Goal: Information Seeking & Learning: Learn about a topic

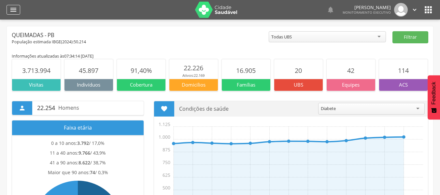
click at [14, 7] on icon "" at bounding box center [13, 10] width 8 height 8
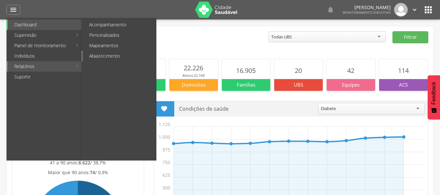
click at [99, 55] on link "Abastecimento" at bounding box center [119, 56] width 73 height 10
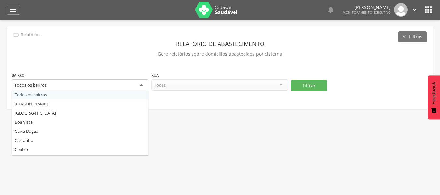
click at [144, 84] on div "Todos os bairros" at bounding box center [80, 85] width 136 height 12
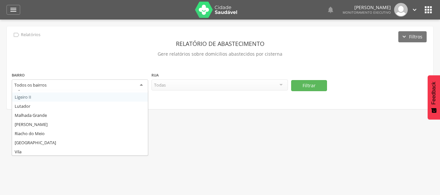
scroll to position [98, 0]
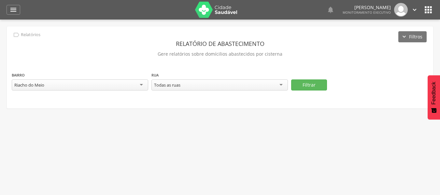
click at [279, 86] on div "Todas as ruas" at bounding box center [219, 84] width 136 height 11
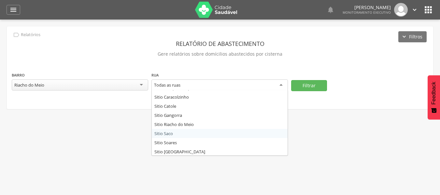
scroll to position [35, 0]
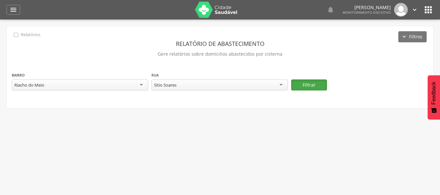
click at [301, 82] on button "Filtrar" at bounding box center [309, 84] width 36 height 11
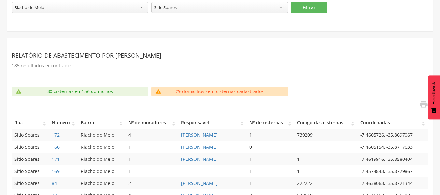
scroll to position [85, 0]
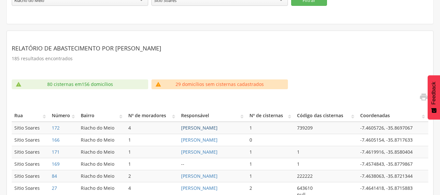
click at [203, 129] on link "[PERSON_NAME]" at bounding box center [199, 128] width 36 height 6
type input "**********"
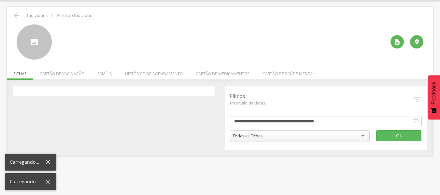
scroll to position [20, 0]
click at [102, 74] on li "Família" at bounding box center [105, 71] width 28 height 15
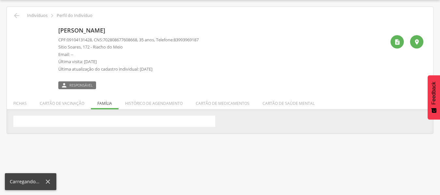
click at [105, 105] on ul "Fichas Cartão de vacinação Família Histórico de agendamento Cartão de medicamen…" at bounding box center [220, 104] width 426 height 6
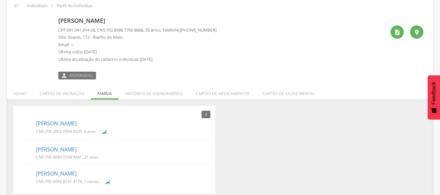
scroll to position [35, 0]
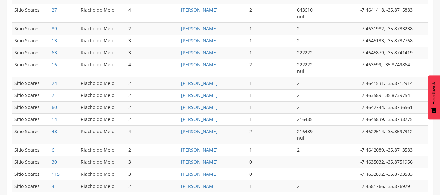
scroll to position [250, 0]
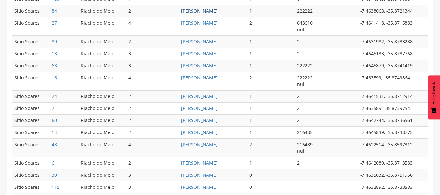
click at [181, 11] on link "[PERSON_NAME]" at bounding box center [199, 11] width 36 height 6
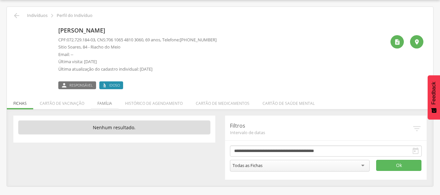
click at [103, 101] on li "Família" at bounding box center [105, 101] width 28 height 15
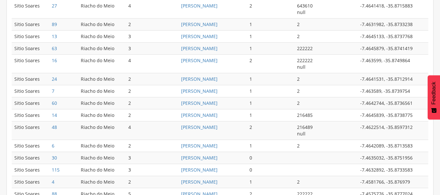
scroll to position [280, 0]
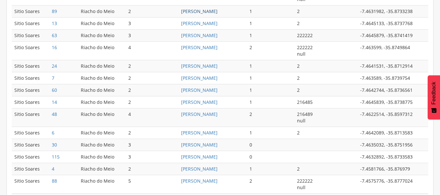
click at [192, 11] on link "[PERSON_NAME]" at bounding box center [199, 11] width 36 height 6
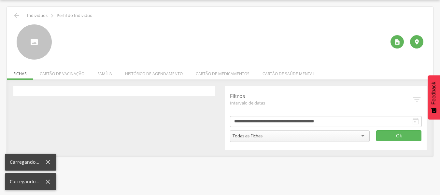
scroll to position [20, 0]
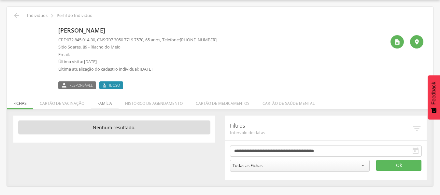
click at [104, 105] on li "Família" at bounding box center [105, 101] width 28 height 15
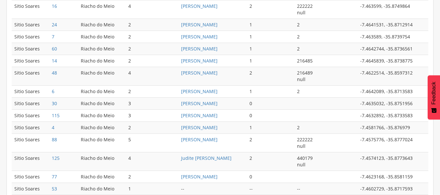
scroll to position [326, 0]
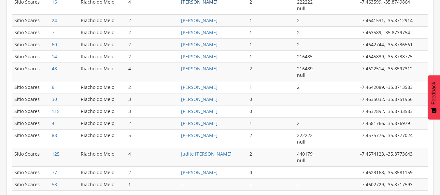
click at [218, 3] on link "[PERSON_NAME]" at bounding box center [199, 2] width 36 height 6
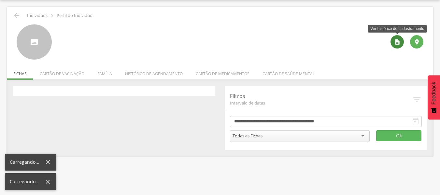
click at [398, 40] on icon "" at bounding box center [397, 42] width 7 height 7
click at [394, 42] on icon "" at bounding box center [397, 42] width 7 height 7
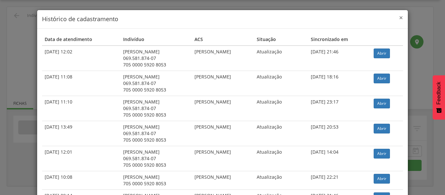
click at [399, 17] on span "×" at bounding box center [401, 17] width 4 height 9
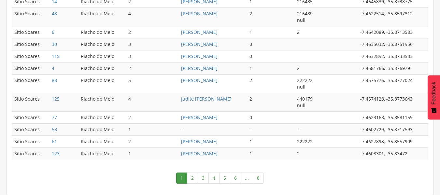
scroll to position [381, 0]
click at [208, 18] on td "[PERSON_NAME]" at bounding box center [212, 16] width 68 height 19
click at [199, 15] on link "[PERSON_NAME]" at bounding box center [199, 13] width 36 height 6
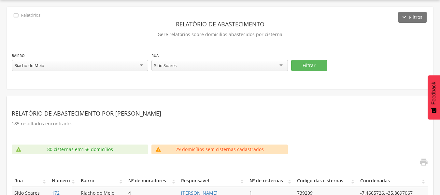
click at [0, 0] on div " Indivíduos  Perfil do Indivíduo" at bounding box center [0, 0] width 0 height 0
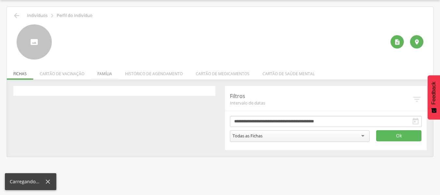
click at [101, 74] on li "Família" at bounding box center [105, 71] width 28 height 15
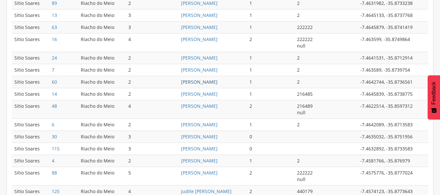
scroll to position [378, 0]
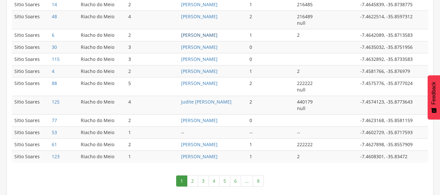
click at [193, 32] on link "[PERSON_NAME]" at bounding box center [199, 35] width 36 height 6
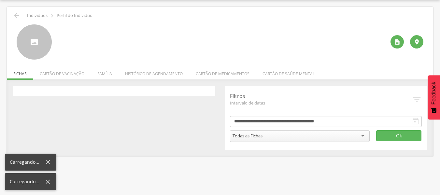
scroll to position [20, 0]
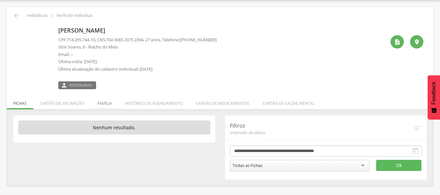
click at [107, 105] on li "Família" at bounding box center [105, 101] width 28 height 15
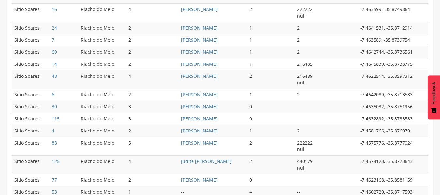
scroll to position [381, 0]
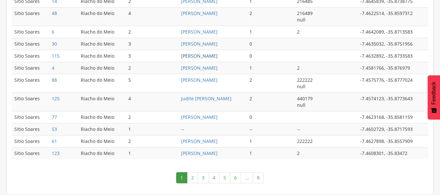
click at [194, 57] on link "[PERSON_NAME]" at bounding box center [199, 56] width 36 height 6
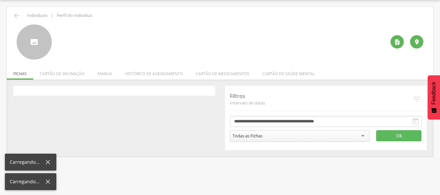
scroll to position [20, 0]
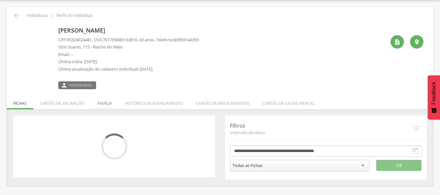
click at [106, 74] on div " Indivíduos  Perfil do Indivíduo [PERSON_NAME] CPF: 05324024481 , CNS: [PHONE…" at bounding box center [220, 96] width 426 height 179
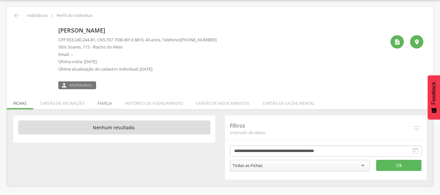
click at [105, 104] on li "Família" at bounding box center [105, 101] width 28 height 15
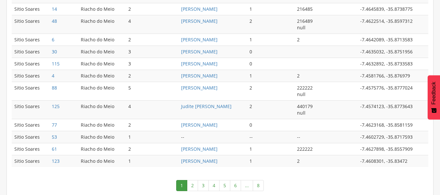
scroll to position [378, 0]
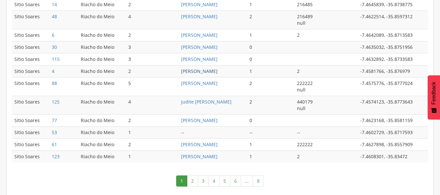
click at [194, 70] on link "[PERSON_NAME]" at bounding box center [199, 71] width 36 height 6
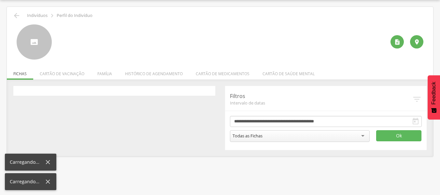
scroll to position [20, 0]
click at [103, 73] on li "Família" at bounding box center [105, 71] width 28 height 15
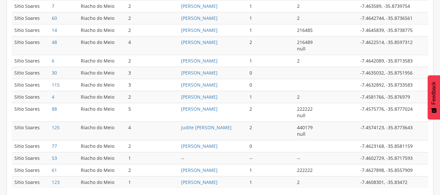
scroll to position [378, 0]
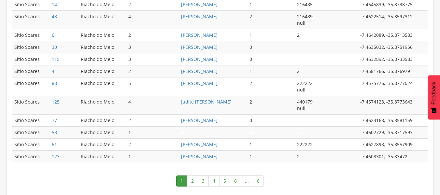
click at [208, 67] on td "[PERSON_NAME]" at bounding box center [212, 71] width 68 height 12
click at [210, 71] on link "[PERSON_NAME]" at bounding box center [199, 71] width 36 height 6
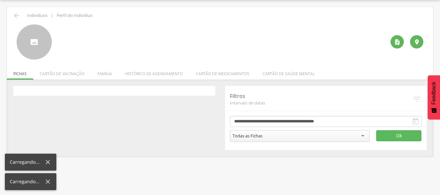
scroll to position [20, 0]
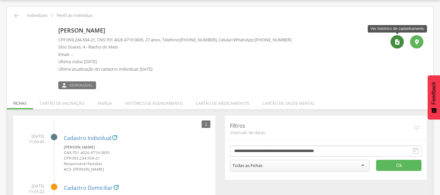
click at [394, 42] on icon "" at bounding box center [397, 42] width 7 height 7
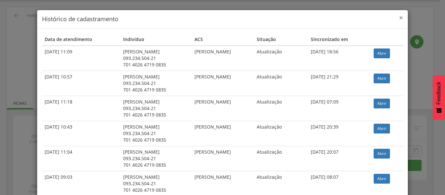
click at [399, 16] on span "×" at bounding box center [401, 17] width 4 height 9
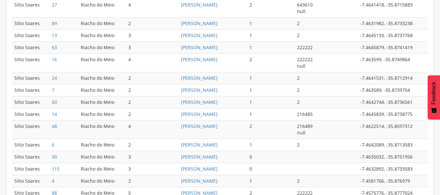
scroll to position [345, 0]
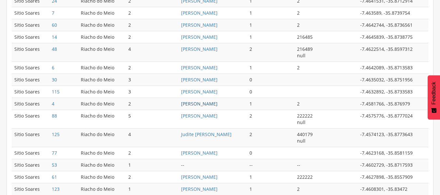
click at [210, 104] on link "[PERSON_NAME]" at bounding box center [199, 104] width 36 height 6
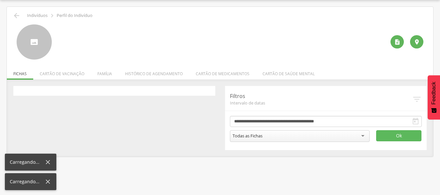
scroll to position [20, 0]
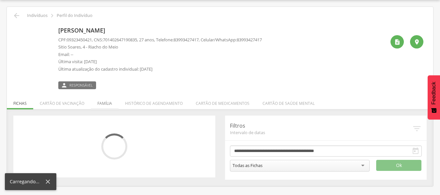
click at [102, 101] on li "Família" at bounding box center [105, 101] width 28 height 15
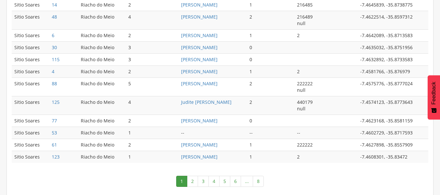
scroll to position [378, 0]
click at [193, 181] on link "2" at bounding box center [192, 181] width 11 height 11
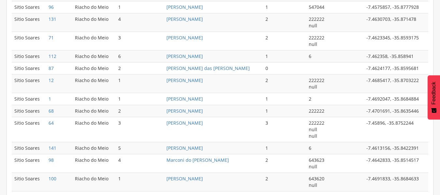
scroll to position [221, 0]
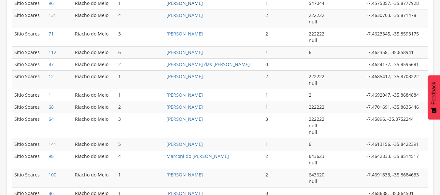
click at [180, 3] on link "[PERSON_NAME]" at bounding box center [184, 3] width 36 height 6
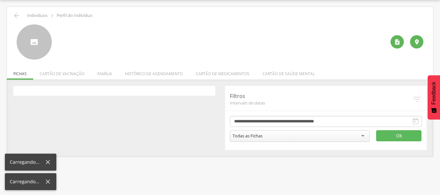
scroll to position [20, 0]
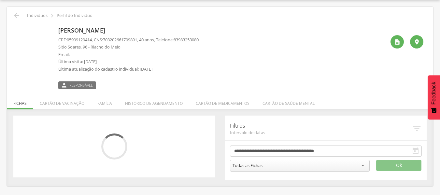
click at [106, 73] on div "CPF: 05909129414 , CNS: [PHONE_NUMBER] , 40 anos, Telefone: 83983253080 Sitio S…" at bounding box center [128, 56] width 140 height 39
click at [102, 103] on li "Família" at bounding box center [105, 101] width 28 height 15
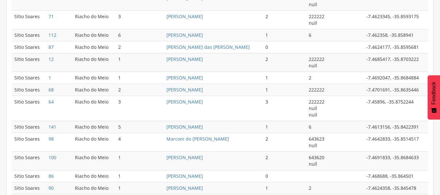
scroll to position [235, 0]
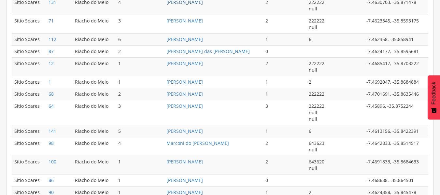
click at [197, 2] on link "[PERSON_NAME]" at bounding box center [184, 2] width 36 height 6
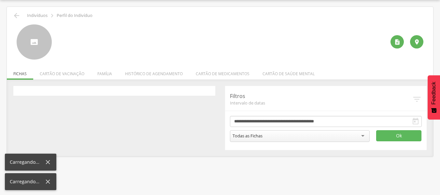
scroll to position [20, 0]
click at [400, 43] on icon "" at bounding box center [397, 42] width 7 height 7
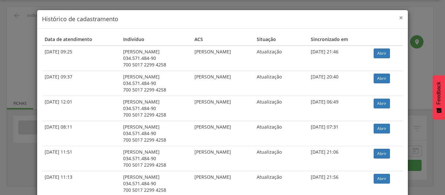
click at [400, 17] on span "×" at bounding box center [401, 17] width 4 height 9
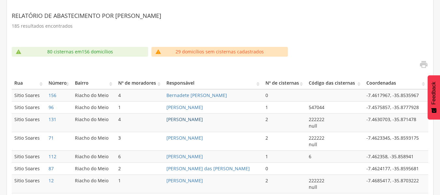
click at [179, 121] on link "[PERSON_NAME]" at bounding box center [184, 119] width 36 height 6
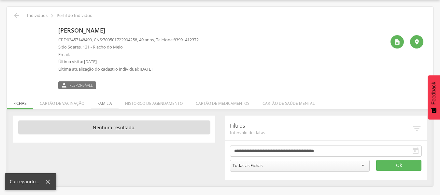
click at [104, 101] on li "Família" at bounding box center [105, 101] width 28 height 15
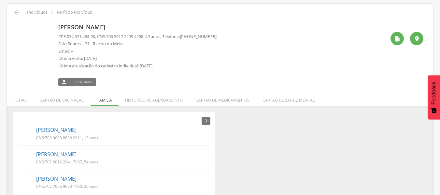
scroll to position [32, 0]
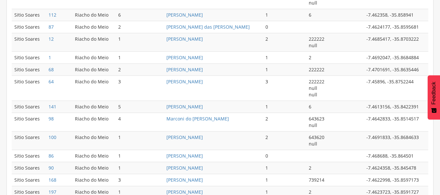
scroll to position [266, 0]
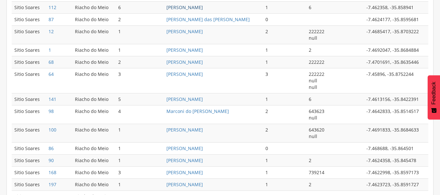
click at [184, 6] on link "[PERSON_NAME]" at bounding box center [184, 7] width 36 height 6
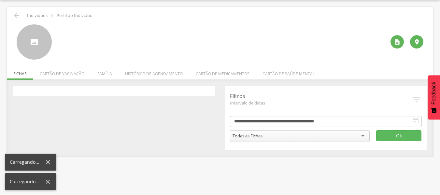
scroll to position [20, 0]
click at [184, 6] on div " Supervisão  Distritos  Ubs Coordenador: - Queimadas / PB Intervalo de Tempo…" at bounding box center [220, 97] width 440 height 195
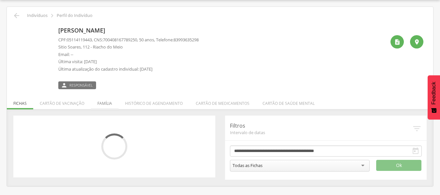
click at [103, 105] on li "Família" at bounding box center [105, 101] width 28 height 15
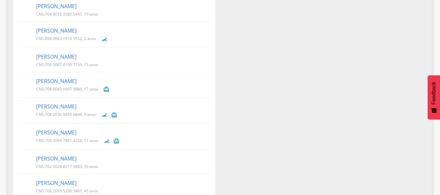
scroll to position [211, 0]
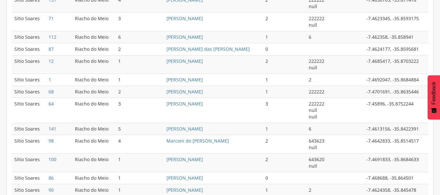
scroll to position [269, 0]
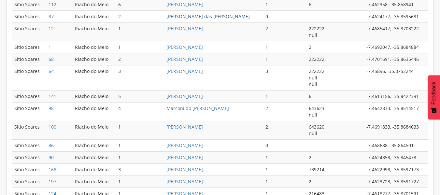
click at [214, 17] on link "[PERSON_NAME] das [PERSON_NAME]" at bounding box center [207, 16] width 83 height 6
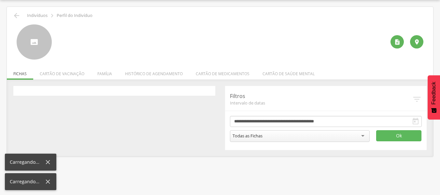
scroll to position [20, 0]
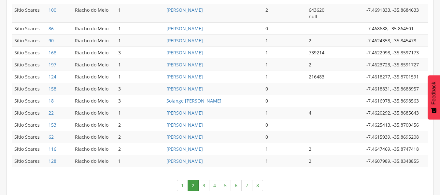
scroll to position [394, 0]
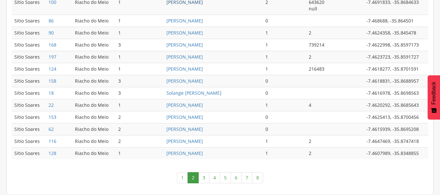
click at [197, 5] on link "[PERSON_NAME]" at bounding box center [184, 2] width 36 height 6
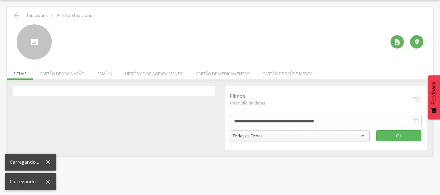
scroll to position [20, 0]
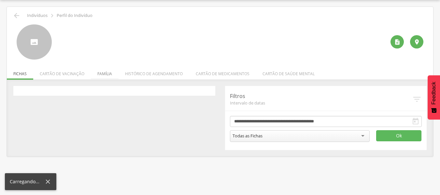
click at [107, 71] on li "Família" at bounding box center [105, 71] width 28 height 15
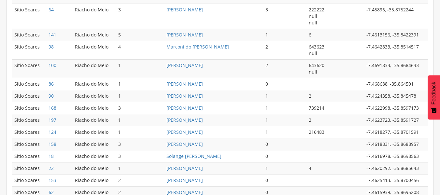
scroll to position [378, 0]
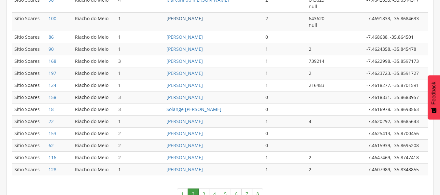
click at [195, 20] on link "[PERSON_NAME]" at bounding box center [184, 18] width 36 height 6
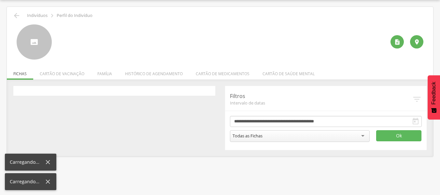
scroll to position [20, 0]
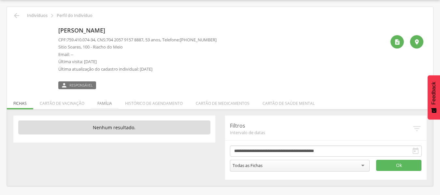
click at [102, 102] on li "Família" at bounding box center [105, 101] width 28 height 15
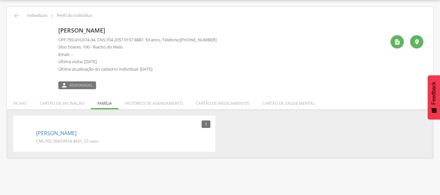
drag, startPoint x: 60, startPoint y: 29, endPoint x: 135, endPoint y: 29, distance: 75.9
click at [135, 29] on p "[PERSON_NAME]" at bounding box center [137, 30] width 158 height 8
click at [393, 39] on div "" at bounding box center [397, 41] width 13 height 13
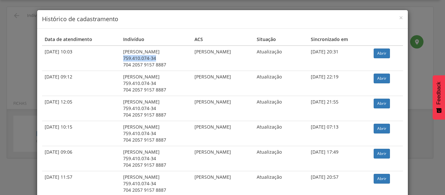
drag, startPoint x: 111, startPoint y: 58, endPoint x: 142, endPoint y: 56, distance: 31.0
click at [142, 56] on div "759.410.074-34" at bounding box center [156, 58] width 66 height 7
copy div "759.410.074-34"
click at [399, 18] on span "×" at bounding box center [401, 17] width 4 height 9
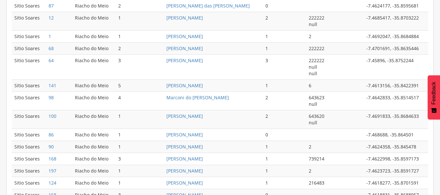
scroll to position [345, 0]
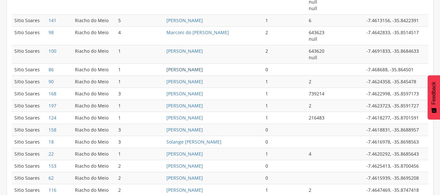
click at [199, 70] on link "[PERSON_NAME]" at bounding box center [184, 69] width 36 height 6
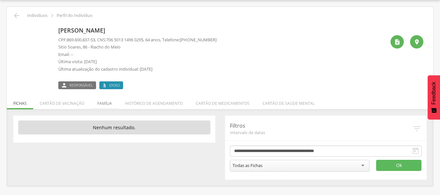
click at [97, 104] on li "Família" at bounding box center [105, 101] width 28 height 15
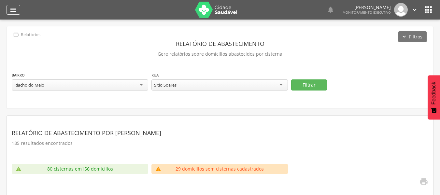
click at [13, 14] on div "" at bounding box center [14, 10] width 14 height 10
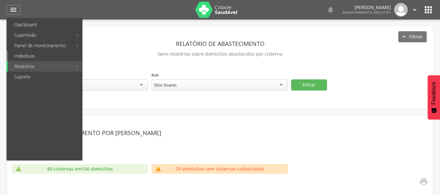
click at [31, 54] on link "Indivíduos" at bounding box center [45, 56] width 74 height 10
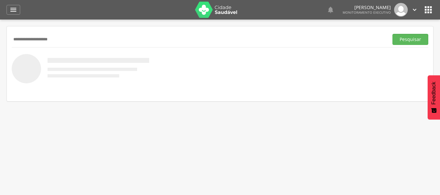
type input "**********"
click at [392, 34] on button "Pesquisar" at bounding box center [410, 39] width 36 height 11
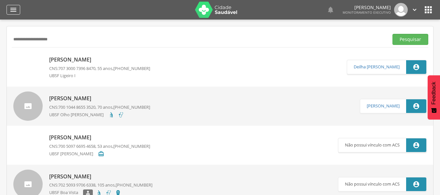
click at [15, 12] on icon "" at bounding box center [13, 10] width 8 height 8
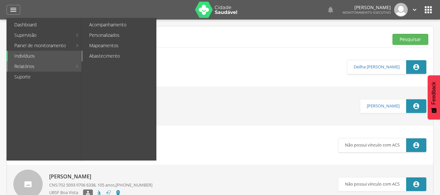
click at [115, 57] on link "Abastecimento" at bounding box center [119, 56] width 73 height 10
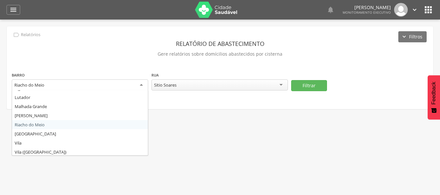
click at [141, 89] on div "Riacho do Meio" at bounding box center [80, 85] width 136 height 12
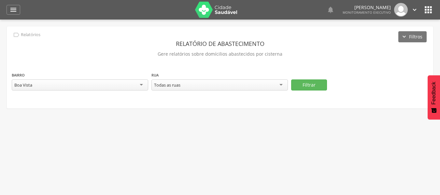
click at [227, 83] on div "Todas as ruas" at bounding box center [219, 84] width 136 height 11
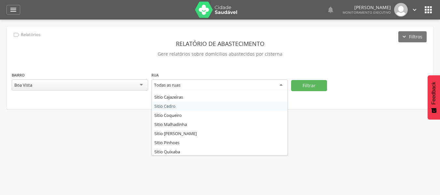
scroll to position [53, 0]
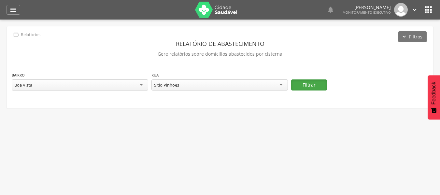
click at [307, 82] on button "Filtrar" at bounding box center [309, 84] width 36 height 11
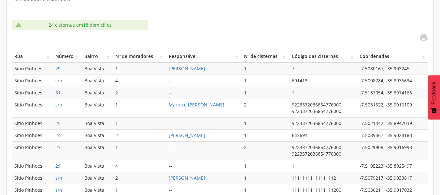
scroll to position [150, 0]
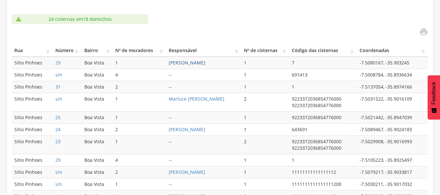
click at [199, 62] on link "[PERSON_NAME]" at bounding box center [187, 63] width 36 height 6
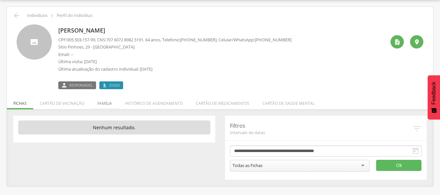
click at [103, 104] on li "Família" at bounding box center [105, 101] width 28 height 15
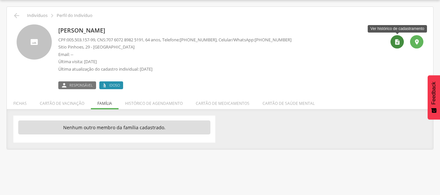
click at [396, 41] on icon "" at bounding box center [397, 42] width 7 height 7
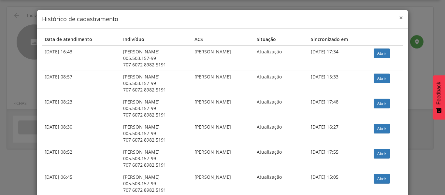
click at [399, 17] on span "×" at bounding box center [401, 17] width 4 height 9
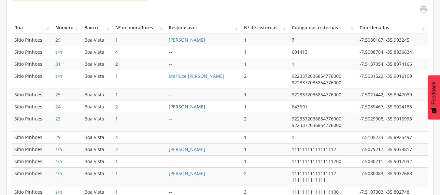
scroll to position [117, 0]
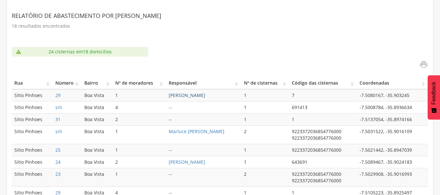
click at [196, 95] on link "[PERSON_NAME]" at bounding box center [187, 95] width 36 height 6
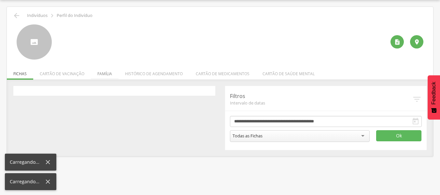
click at [102, 73] on li "Família" at bounding box center [105, 71] width 28 height 15
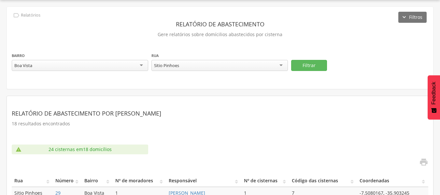
click at [139, 64] on div "Boa Vista" at bounding box center [80, 65] width 136 height 11
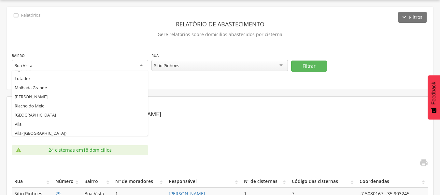
scroll to position [98, 0]
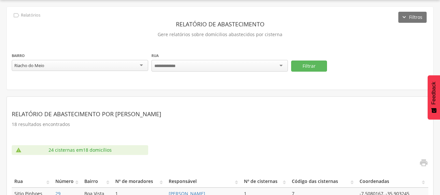
click at [283, 64] on div at bounding box center [219, 66] width 136 height 12
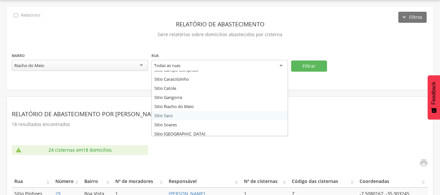
scroll to position [35, 0]
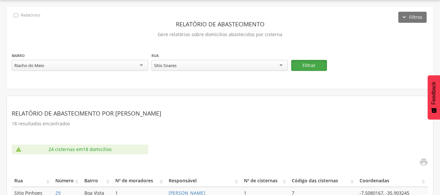
click at [308, 63] on button "Filtrar" at bounding box center [309, 65] width 36 height 11
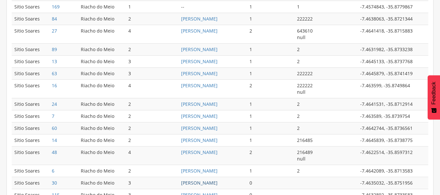
scroll to position [378, 0]
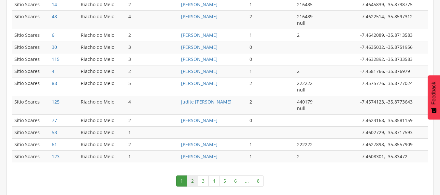
click at [193, 182] on link "2" at bounding box center [192, 181] width 11 height 11
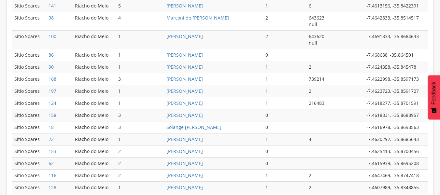
scroll to position [349, 0]
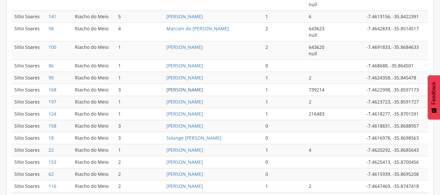
click at [192, 89] on link "[PERSON_NAME]" at bounding box center [184, 90] width 36 height 6
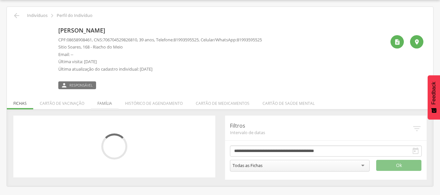
click at [104, 105] on li "Família" at bounding box center [105, 101] width 28 height 15
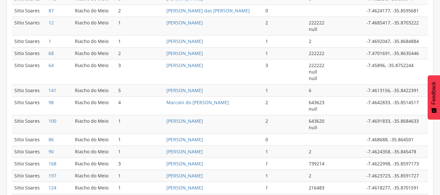
scroll to position [378, 0]
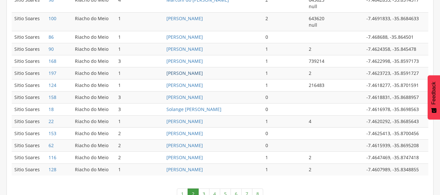
click at [194, 71] on link "[PERSON_NAME]" at bounding box center [184, 73] width 36 height 6
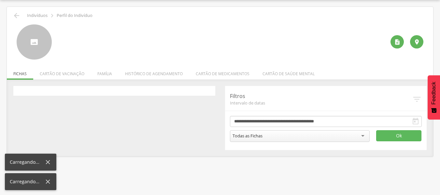
scroll to position [20, 0]
click at [108, 72] on li "Família" at bounding box center [105, 71] width 28 height 15
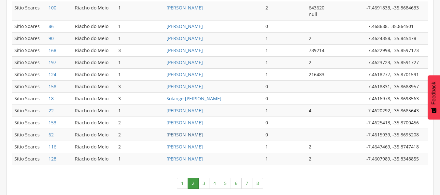
scroll to position [394, 0]
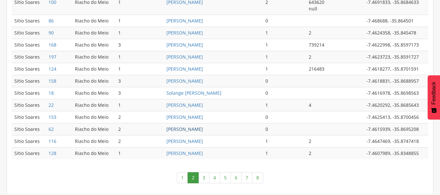
click at [203, 126] on link "[PERSON_NAME]" at bounding box center [184, 129] width 36 height 6
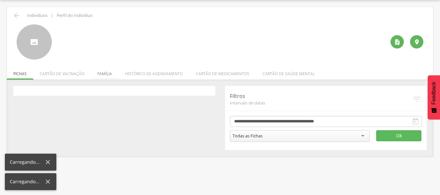
click at [102, 72] on li "Família" at bounding box center [105, 71] width 28 height 15
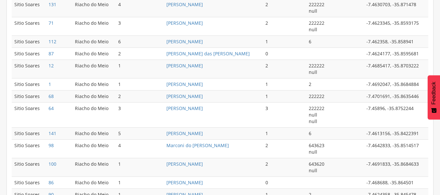
scroll to position [394, 0]
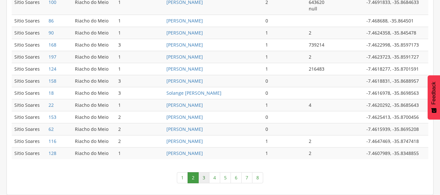
click at [205, 179] on link "3" at bounding box center [203, 177] width 11 height 11
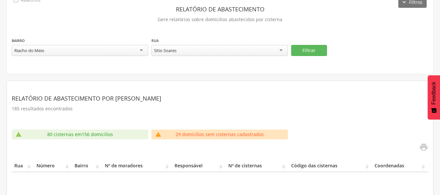
scroll to position [89, 0]
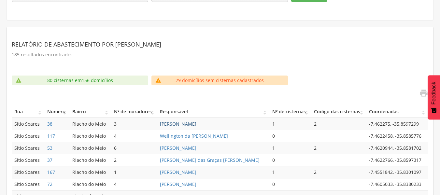
click at [178, 126] on link "[PERSON_NAME]" at bounding box center [178, 124] width 36 height 6
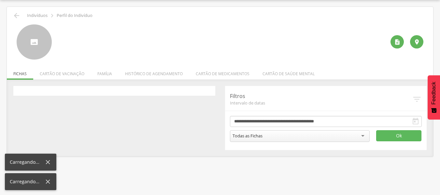
scroll to position [20, 0]
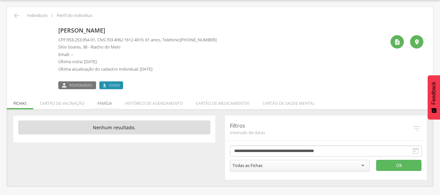
click at [105, 101] on li "Família" at bounding box center [105, 101] width 28 height 15
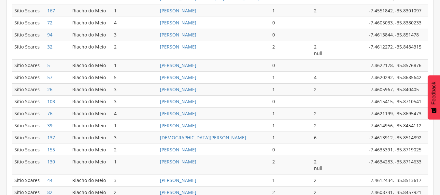
scroll to position [254, 0]
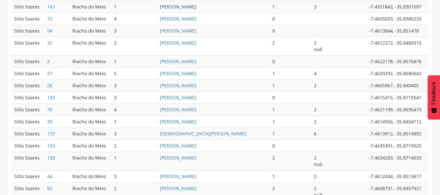
click at [178, 8] on link "[PERSON_NAME]" at bounding box center [178, 7] width 36 height 6
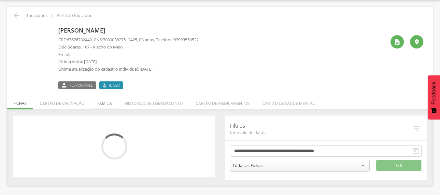
click at [102, 103] on li "Família" at bounding box center [105, 101] width 28 height 15
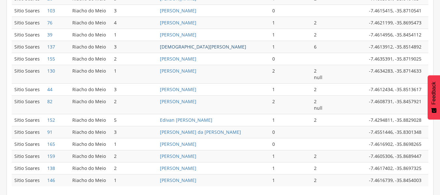
scroll to position [352, 0]
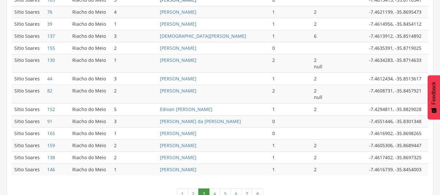
click at [196, 2] on link "[PERSON_NAME]" at bounding box center [178, 0] width 36 height 6
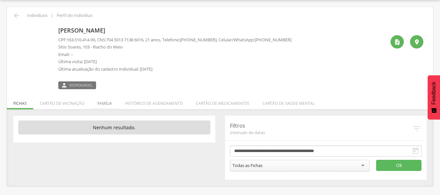
click at [102, 100] on li "Família" at bounding box center [105, 101] width 28 height 15
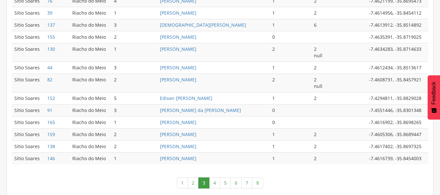
scroll to position [362, 0]
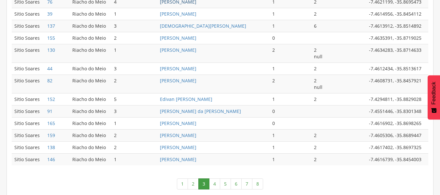
click at [174, 5] on link "[PERSON_NAME]" at bounding box center [178, 2] width 36 height 6
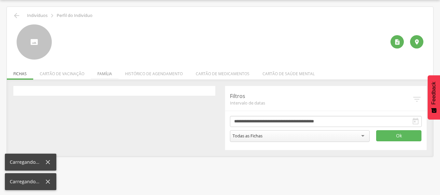
click at [103, 76] on li "Família" at bounding box center [105, 71] width 28 height 15
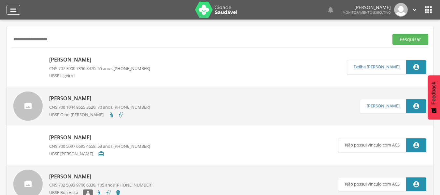
click at [17, 10] on icon "" at bounding box center [13, 10] width 8 height 8
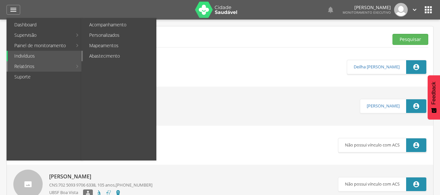
click at [119, 54] on link "Abastecimento" at bounding box center [119, 56] width 73 height 10
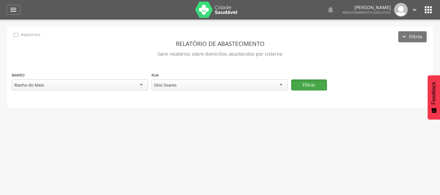
click at [303, 83] on button "Filtrar" at bounding box center [309, 84] width 36 height 11
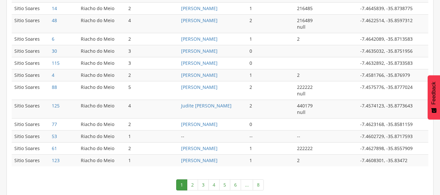
scroll to position [381, 0]
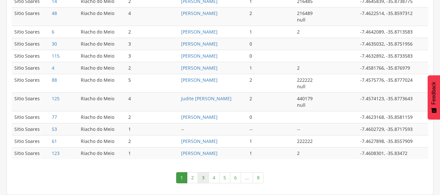
click at [203, 177] on link "3" at bounding box center [203, 177] width 11 height 11
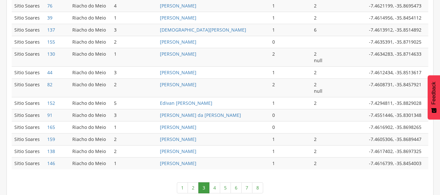
scroll to position [368, 0]
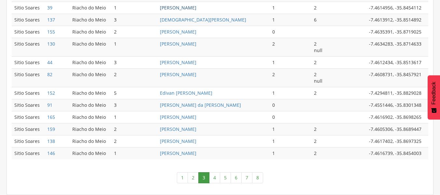
click at [184, 9] on link "[PERSON_NAME]" at bounding box center [178, 8] width 36 height 6
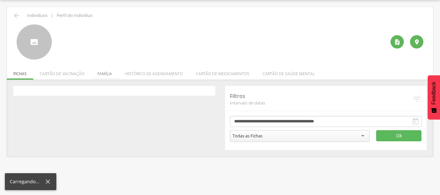
click at [103, 78] on div " Indivíduos  Perfil do Indivíduo   Fichas Cartão de vacinação Família Histó…" at bounding box center [220, 82] width 426 height 150
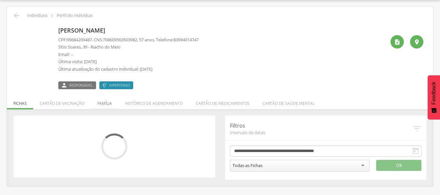
click at [107, 104] on li "Família" at bounding box center [105, 101] width 28 height 15
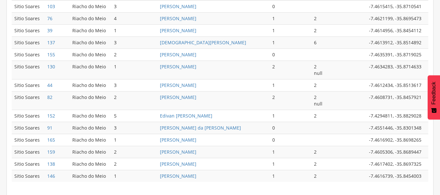
scroll to position [368, 0]
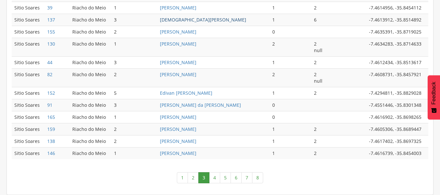
click at [183, 17] on link "[DEMOGRAPHIC_DATA][PERSON_NAME]" at bounding box center [203, 20] width 86 height 6
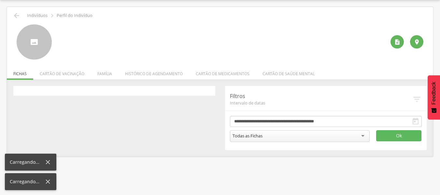
scroll to position [20, 0]
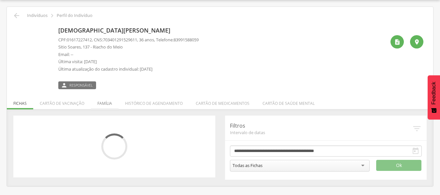
click at [108, 103] on li "Família" at bounding box center [105, 101] width 28 height 15
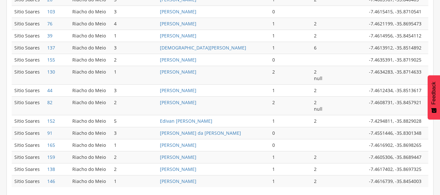
scroll to position [368, 0]
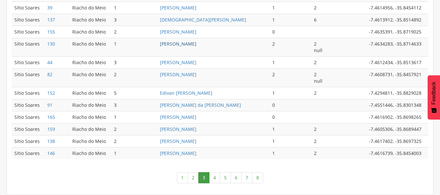
click at [186, 46] on link "[PERSON_NAME]" at bounding box center [178, 44] width 36 height 6
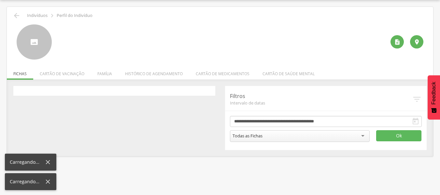
scroll to position [20, 0]
click at [104, 74] on li "Família" at bounding box center [105, 71] width 28 height 15
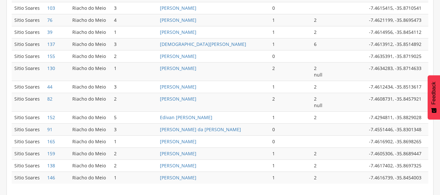
scroll to position [368, 0]
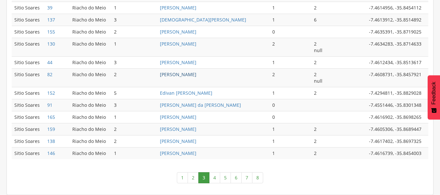
click at [185, 75] on link "[PERSON_NAME]" at bounding box center [178, 74] width 36 height 6
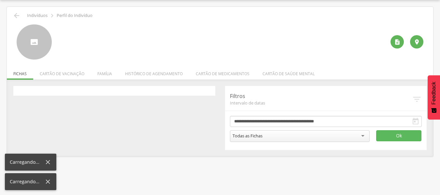
scroll to position [20, 0]
click at [107, 73] on li "Família" at bounding box center [105, 71] width 28 height 15
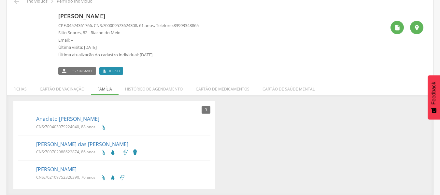
scroll to position [35, 0]
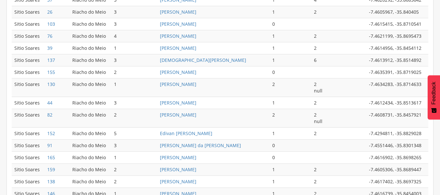
scroll to position [368, 0]
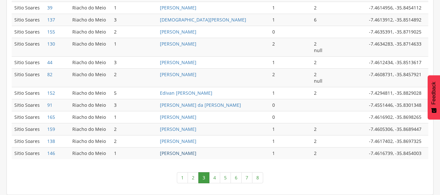
click at [196, 154] on link "[PERSON_NAME]" at bounding box center [178, 153] width 36 height 6
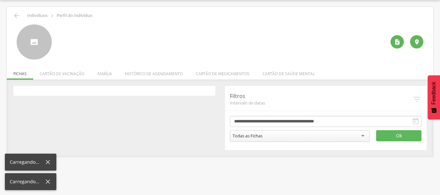
scroll to position [20, 0]
click at [102, 74] on li "Família" at bounding box center [105, 71] width 28 height 15
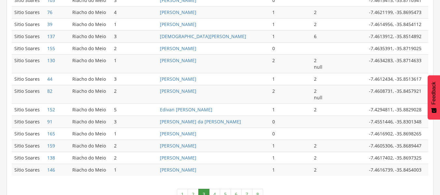
scroll to position [368, 0]
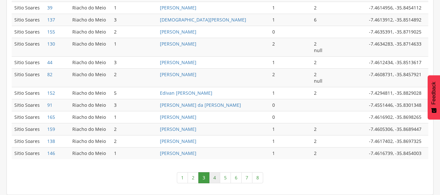
click at [213, 175] on link "4" at bounding box center [214, 177] width 11 height 11
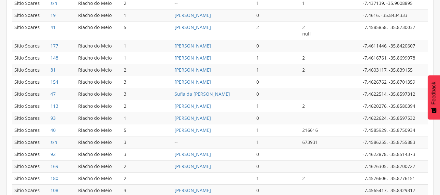
scroll to position [259, 0]
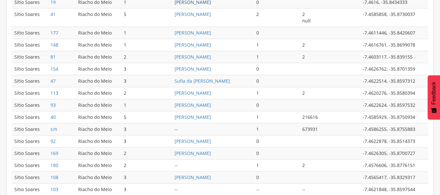
click at [187, 3] on link "[PERSON_NAME]" at bounding box center [193, 2] width 36 height 6
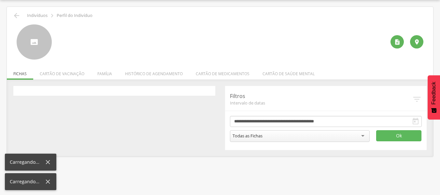
scroll to position [20, 0]
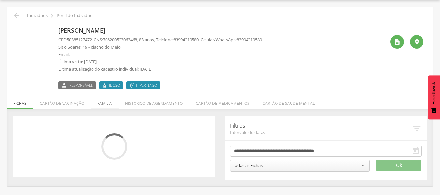
click at [107, 103] on li "Família" at bounding box center [105, 101] width 28 height 15
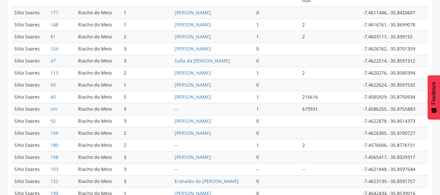
scroll to position [282, 0]
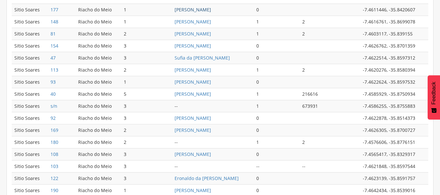
click at [194, 10] on link "[PERSON_NAME]" at bounding box center [193, 10] width 36 height 6
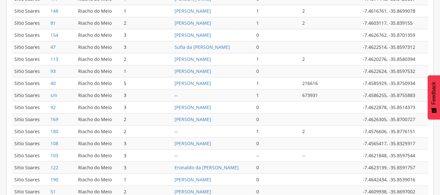
scroll to position [293, 0]
click at [178, 9] on link "[PERSON_NAME]" at bounding box center [193, 10] width 36 height 6
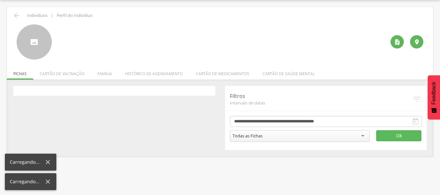
scroll to position [20, 0]
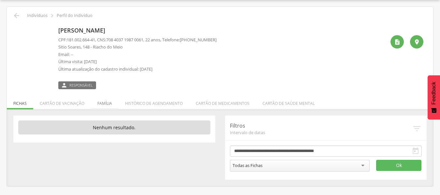
click at [109, 104] on li "Família" at bounding box center [105, 101] width 28 height 15
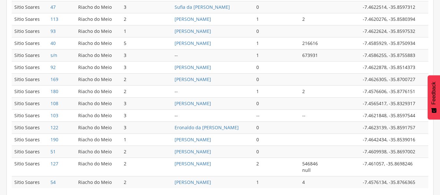
scroll to position [346, 0]
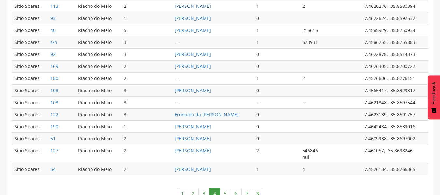
click at [182, 7] on link "[PERSON_NAME]" at bounding box center [193, 6] width 36 height 6
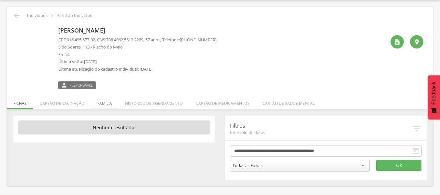
click at [103, 100] on li "Família" at bounding box center [105, 101] width 28 height 15
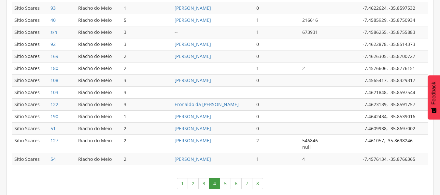
scroll to position [362, 0]
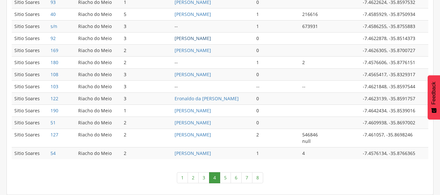
click at [180, 37] on link "[PERSON_NAME]" at bounding box center [193, 38] width 36 height 6
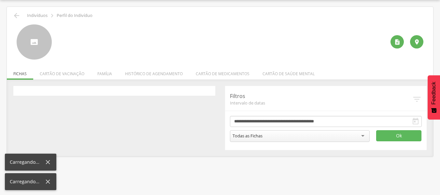
scroll to position [20, 0]
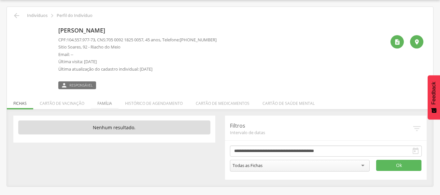
click at [105, 106] on li "Família" at bounding box center [105, 101] width 28 height 15
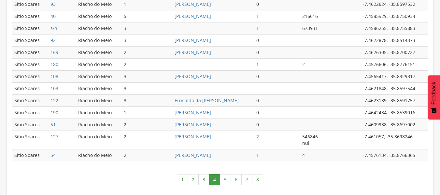
scroll to position [362, 0]
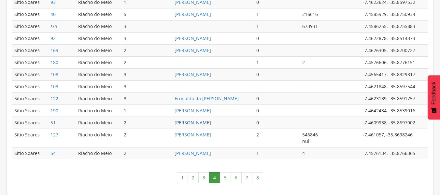
click at [189, 120] on link "[PERSON_NAME]" at bounding box center [193, 123] width 36 height 6
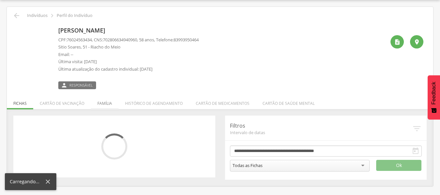
click at [107, 73] on div "CPF: 76024563434 , CNS: [PHONE_NUMBER] , 58 anos, Telefone: 83993950464 Sitio S…" at bounding box center [128, 56] width 140 height 39
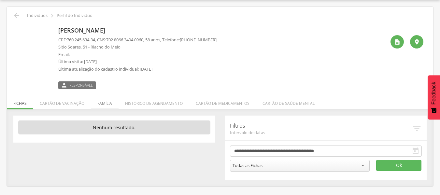
click at [105, 103] on li "Família" at bounding box center [105, 101] width 28 height 15
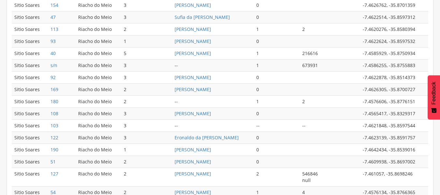
scroll to position [362, 0]
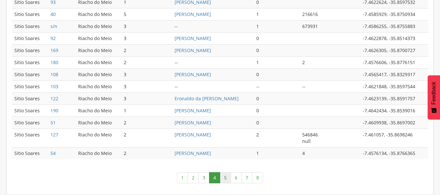
click at [223, 177] on link "5" at bounding box center [225, 177] width 11 height 11
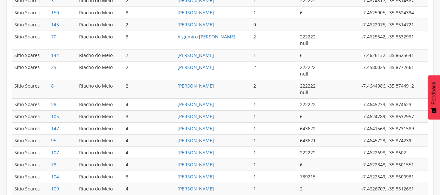
scroll to position [249, 0]
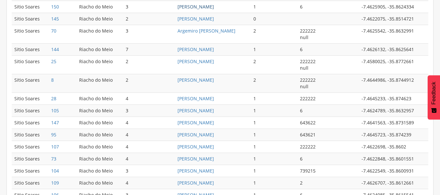
click at [178, 8] on link "[PERSON_NAME]" at bounding box center [196, 7] width 36 height 6
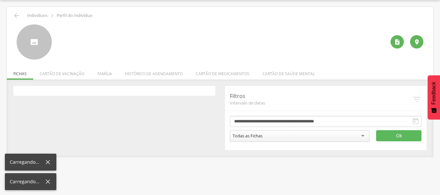
scroll to position [20, 0]
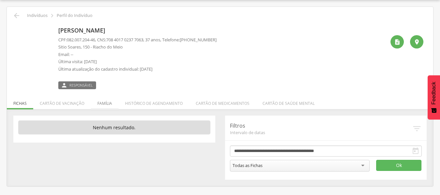
click at [103, 104] on li "Família" at bounding box center [105, 101] width 28 height 15
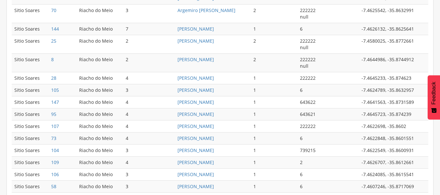
scroll to position [274, 0]
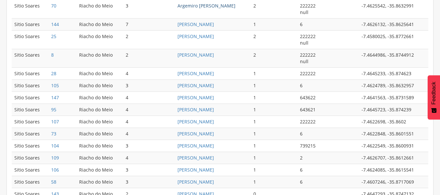
click at [203, 8] on link "Argemiro [PERSON_NAME]" at bounding box center [207, 6] width 58 height 6
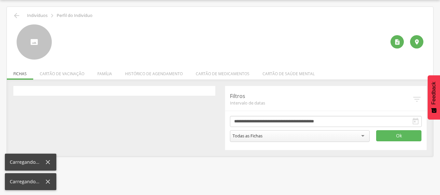
scroll to position [20, 0]
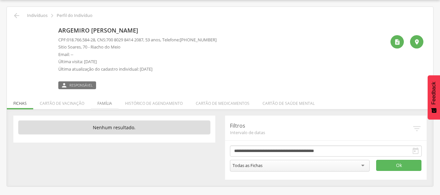
click at [103, 100] on li "Família" at bounding box center [105, 101] width 28 height 15
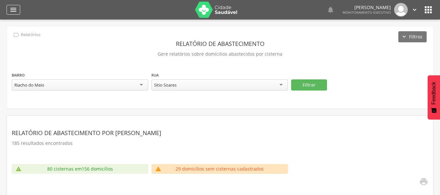
click at [14, 10] on icon "" at bounding box center [13, 10] width 8 height 8
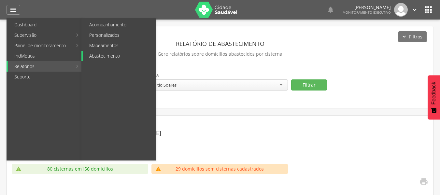
click at [95, 58] on link "Abastecimento" at bounding box center [119, 56] width 73 height 10
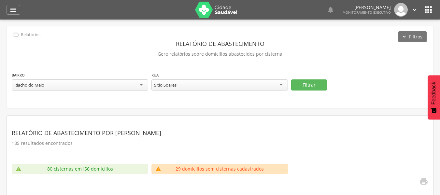
click at [102, 87] on div "Riacho do Meio" at bounding box center [80, 84] width 136 height 11
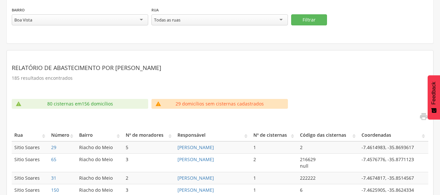
drag, startPoint x: 180, startPoint y: 25, endPoint x: 192, endPoint y: 30, distance: 13.0
click at [188, 25] on div "Todas as ruas Todas as ruas Sitio [GEOGRAPHIC_DATA] [GEOGRAPHIC_DATA] [GEOGRAPH…" at bounding box center [219, 19] width 136 height 11
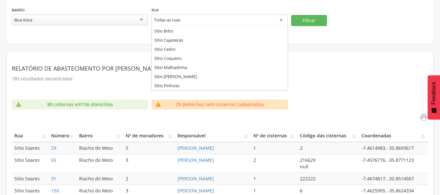
scroll to position [27, 0]
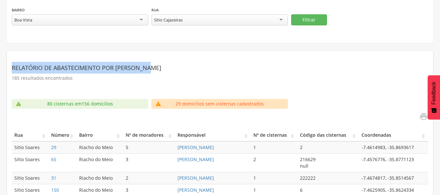
drag, startPoint x: 216, startPoint y: 48, endPoint x: 214, endPoint y: 25, distance: 22.3
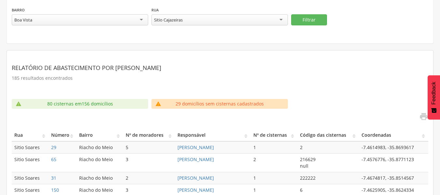
click at [213, 23] on div "Sitio Cajazeiras" at bounding box center [219, 19] width 136 height 11
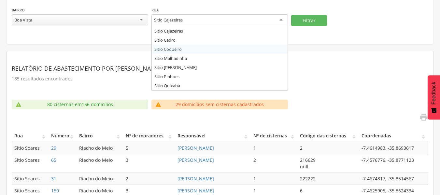
scroll to position [53, 0]
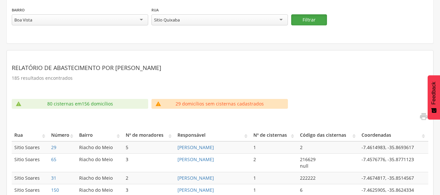
click at [306, 23] on button "Filtrar" at bounding box center [309, 19] width 36 height 11
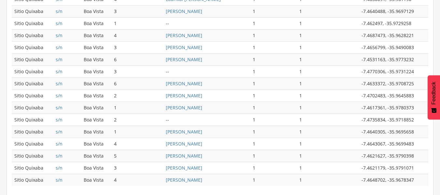
scroll to position [349, 0]
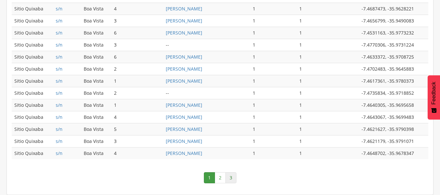
click at [234, 177] on link "3" at bounding box center [230, 177] width 11 height 11
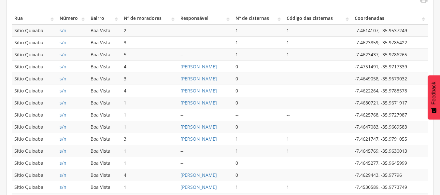
scroll to position [186, 0]
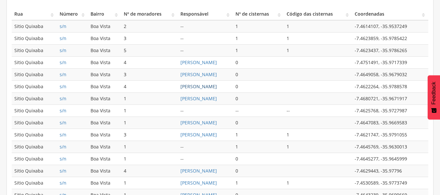
click at [203, 89] on link "[PERSON_NAME]" at bounding box center [198, 86] width 36 height 6
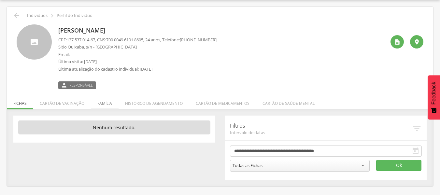
click at [108, 103] on li "Família" at bounding box center [105, 101] width 28 height 15
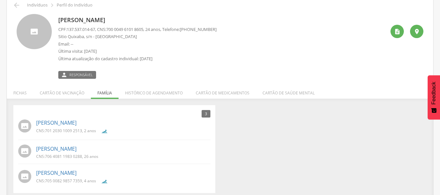
scroll to position [35, 0]
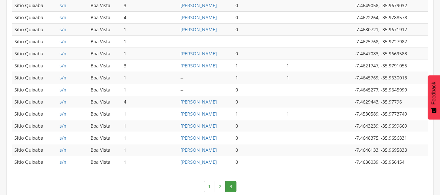
scroll to position [263, 0]
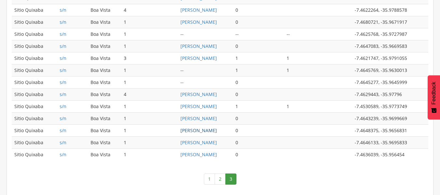
click at [193, 130] on link "[PERSON_NAME]" at bounding box center [198, 130] width 36 height 6
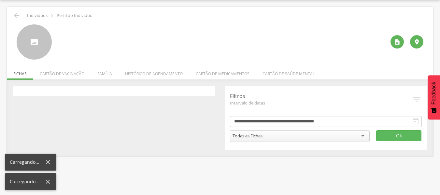
scroll to position [20, 0]
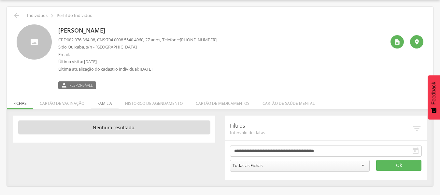
click at [106, 102] on li "Família" at bounding box center [105, 101] width 28 height 15
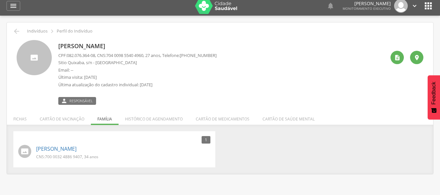
scroll to position [0, 0]
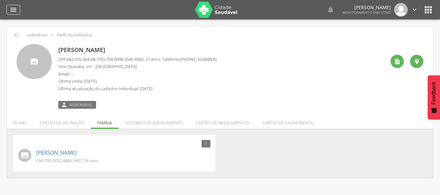
click at [13, 12] on icon "" at bounding box center [13, 10] width 8 height 8
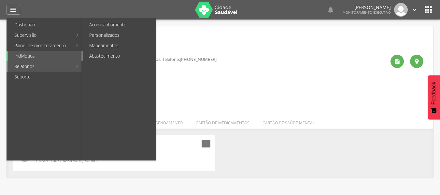
click at [89, 55] on link "Abastecimento" at bounding box center [119, 56] width 73 height 10
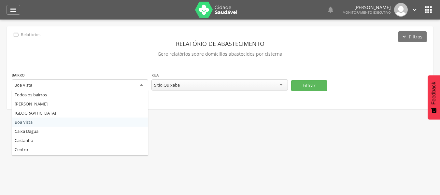
click at [91, 84] on div "Boa Vista" at bounding box center [80, 85] width 136 height 12
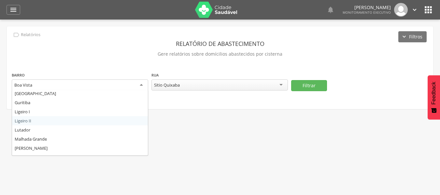
scroll to position [98, 0]
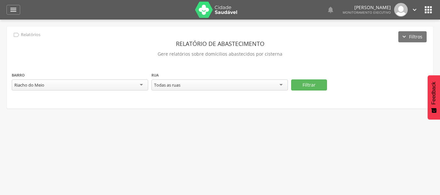
click at [180, 88] on div "Todas as ruas" at bounding box center [219, 84] width 136 height 11
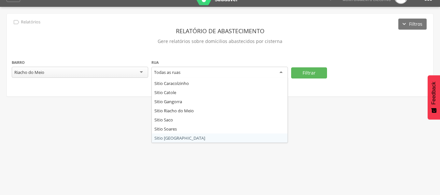
scroll to position [20, 0]
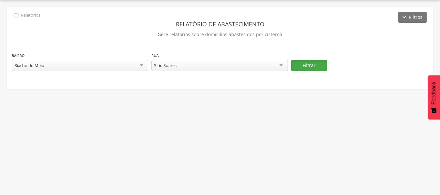
click at [309, 64] on button "Filtrar" at bounding box center [309, 65] width 36 height 11
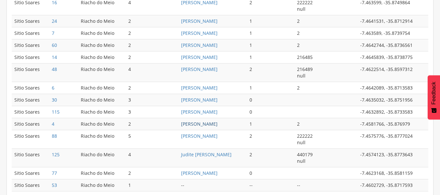
scroll to position [381, 0]
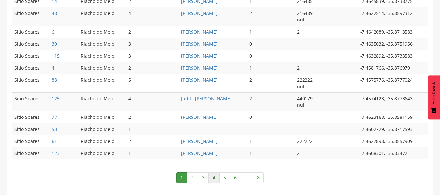
click at [214, 174] on link "4" at bounding box center [213, 177] width 11 height 11
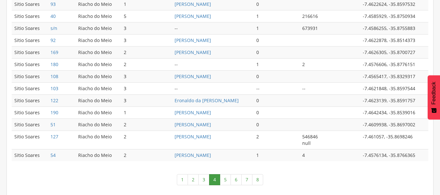
scroll to position [362, 0]
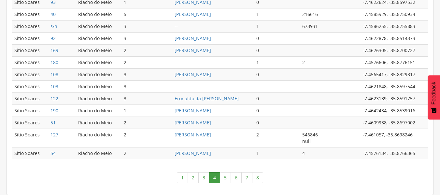
drag, startPoint x: 216, startPoint y: 149, endPoint x: 103, endPoint y: 23, distance: 168.4
click at [201, 129] on tbody "Sitio Soares 119 Riacho do Meio 2 [PERSON_NAME] 1 2 -7.4625233, -35.8555983 Sit…" at bounding box center [220, 2] width 417 height 314
click at [227, 178] on link "5" at bounding box center [225, 177] width 11 height 11
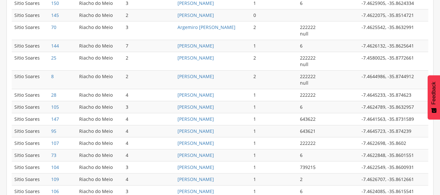
scroll to position [248, 0]
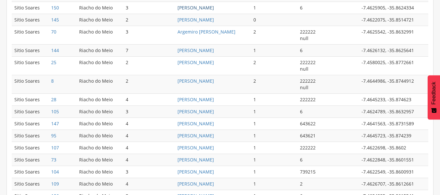
click at [195, 7] on link "[PERSON_NAME]" at bounding box center [196, 8] width 36 height 6
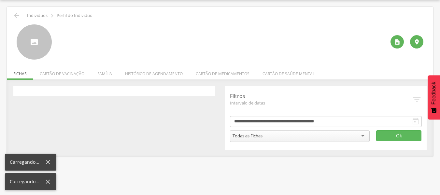
scroll to position [20, 0]
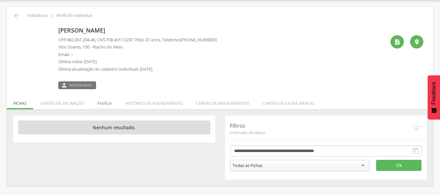
click at [107, 104] on li "Família" at bounding box center [105, 101] width 28 height 15
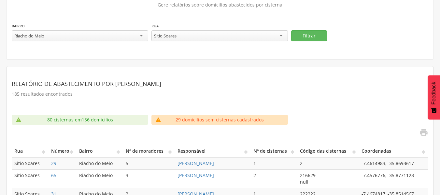
scroll to position [49, 0]
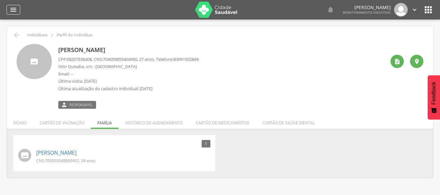
click at [13, 10] on icon "" at bounding box center [13, 10] width 8 height 8
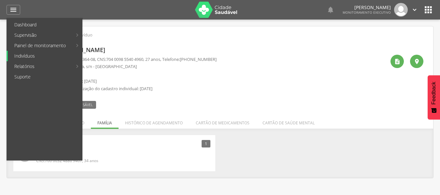
click at [24, 56] on link "Indivíduos" at bounding box center [45, 56] width 74 height 10
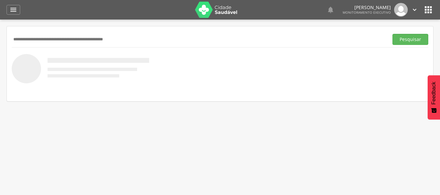
click at [36, 41] on input "text" at bounding box center [199, 39] width 374 height 11
click at [413, 39] on button "Pesquisar" at bounding box center [410, 39] width 36 height 11
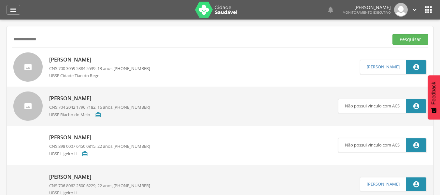
click at [21, 36] on input "**********" at bounding box center [199, 39] width 374 height 11
click at [63, 42] on input "**********" at bounding box center [199, 39] width 374 height 11
click at [406, 36] on button "Pesquisar" at bounding box center [410, 39] width 36 height 11
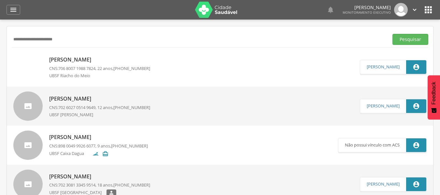
click at [25, 40] on input "**********" at bounding box center [199, 39] width 374 height 11
click at [396, 36] on button "Pesquisar" at bounding box center [410, 39] width 36 height 11
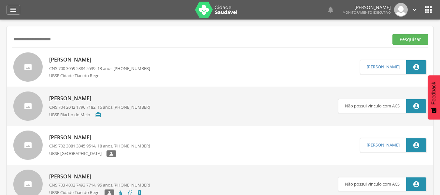
drag, startPoint x: 85, startPoint y: 38, endPoint x: 25, endPoint y: 24, distance: 61.2
click at [26, 25] on div " Supervisão  Distritos  Ubs Coordenador: - Queimadas / PB Intervalo de Tempo…" at bounding box center [220, 117] width 440 height 195
type input "*"
type input "*******"
click at [406, 36] on button "Pesquisar" at bounding box center [410, 39] width 36 height 11
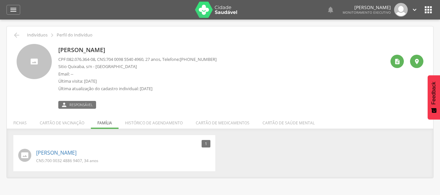
click at [64, 22] on div " Supervisão  Distritos  Ubs Coordenador: - Queimadas / PB Intervalo de Tempo…" at bounding box center [220, 117] width 440 height 195
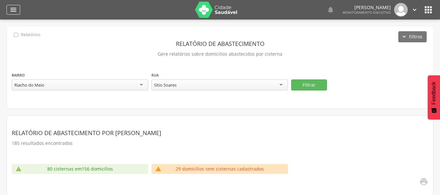
click at [17, 8] on div "" at bounding box center [14, 10] width 14 height 10
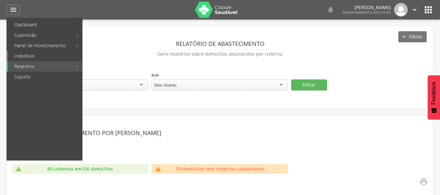
click at [36, 55] on link "Indivíduos" at bounding box center [45, 56] width 74 height 10
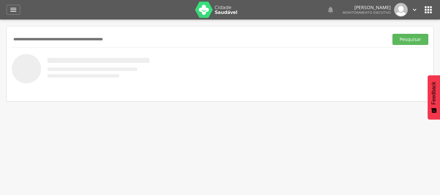
click at [36, 39] on input "text" at bounding box center [199, 39] width 374 height 11
click at [16, 11] on icon "" at bounding box center [13, 10] width 8 height 8
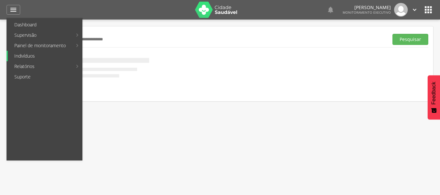
click at [25, 54] on link "Indivíduos" at bounding box center [45, 56] width 74 height 10
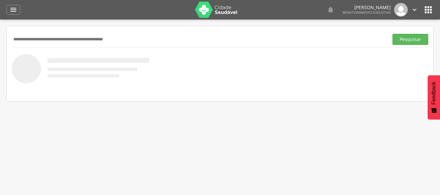
click at [34, 41] on input "text" at bounding box center [199, 39] width 374 height 11
click at [398, 40] on button "Pesquisar" at bounding box center [410, 39] width 36 height 11
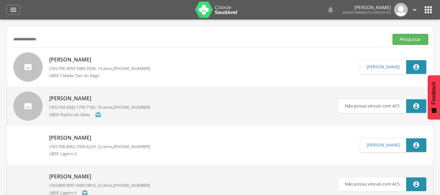
click at [89, 99] on p "[PERSON_NAME]" at bounding box center [99, 98] width 101 height 7
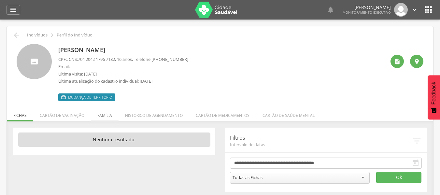
click at [106, 117] on li "Família" at bounding box center [105, 113] width 28 height 15
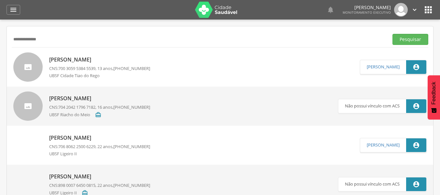
drag, startPoint x: 64, startPoint y: 38, endPoint x: 0, endPoint y: 2, distance: 74.1
click at [0, 3] on div " Dashboard Supervisão Produtividade Mapa da cidade Mapa de cobertura Ranking A…" at bounding box center [220, 97] width 440 height 195
click at [33, 38] on input "**********" at bounding box center [199, 39] width 374 height 11
type input "**********"
click at [400, 39] on button "Pesquisar" at bounding box center [410, 39] width 36 height 11
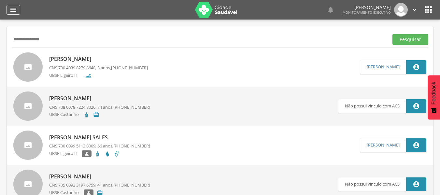
click at [15, 10] on icon "" at bounding box center [13, 10] width 8 height 8
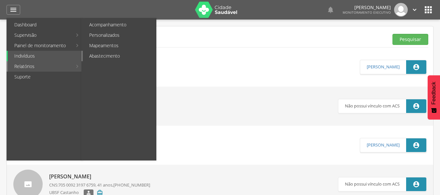
click at [94, 55] on link "Abastecimento" at bounding box center [119, 56] width 73 height 10
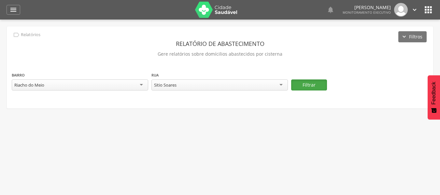
click at [304, 87] on button "Filtrar" at bounding box center [309, 84] width 36 height 11
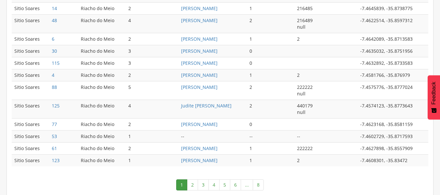
scroll to position [381, 0]
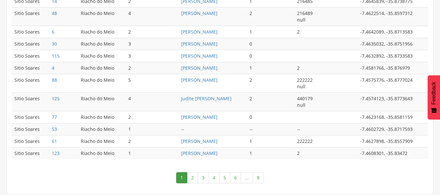
drag, startPoint x: 226, startPoint y: 178, endPoint x: 254, endPoint y: 155, distance: 36.5
click at [227, 178] on link "5" at bounding box center [224, 177] width 11 height 11
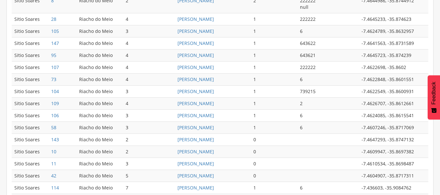
scroll to position [341, 0]
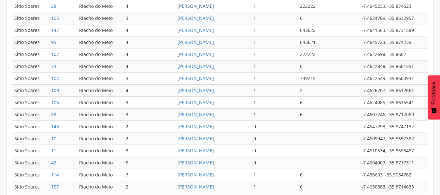
click at [178, 7] on link "[PERSON_NAME]" at bounding box center [196, 6] width 36 height 6
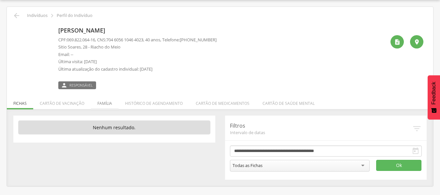
click at [109, 104] on li "Família" at bounding box center [105, 101] width 28 height 15
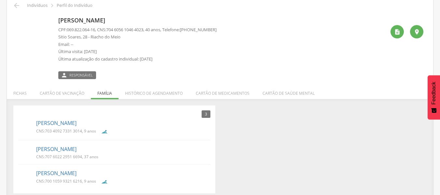
scroll to position [35, 0]
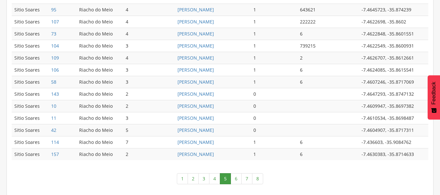
scroll to position [375, 0]
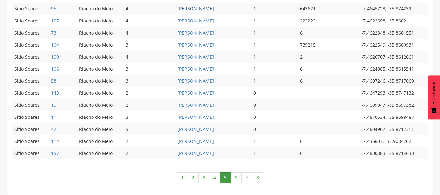
click at [178, 8] on link "[PERSON_NAME]" at bounding box center [196, 9] width 36 height 6
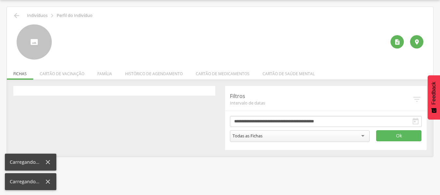
scroll to position [20, 0]
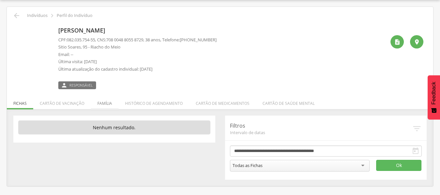
click at [105, 102] on li "Família" at bounding box center [105, 101] width 28 height 15
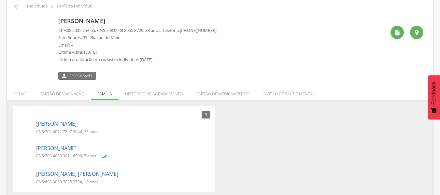
scroll to position [33, 0]
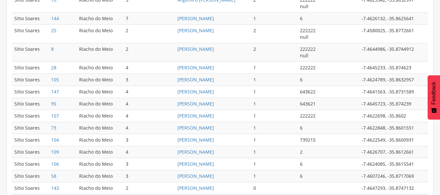
scroll to position [375, 0]
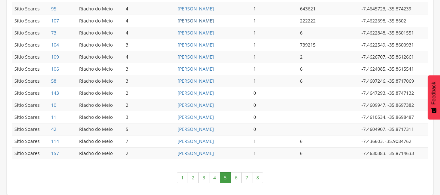
click at [187, 22] on link "[PERSON_NAME]" at bounding box center [196, 21] width 36 height 6
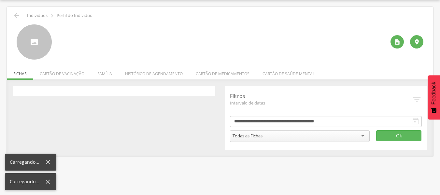
scroll to position [20, 0]
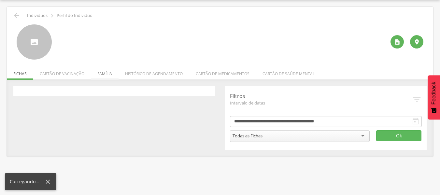
click at [99, 77] on li "Família" at bounding box center [105, 71] width 28 height 15
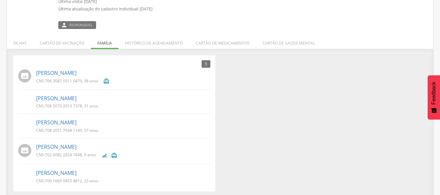
scroll to position [83, 0]
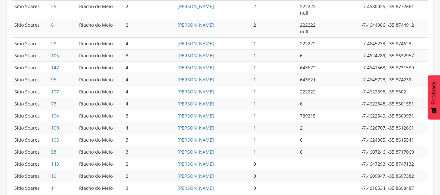
scroll to position [375, 0]
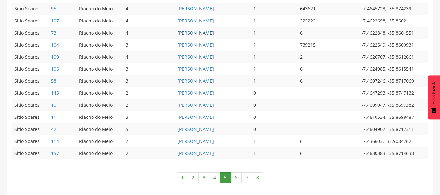
click at [178, 34] on link "[PERSON_NAME]" at bounding box center [196, 33] width 36 height 6
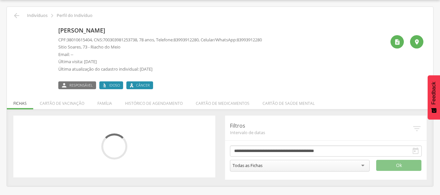
click at [105, 77] on div " Responsável Idoso Câncer" at bounding box center [160, 83] width 204 height 14
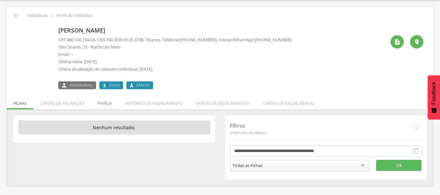
click at [108, 104] on li "Família" at bounding box center [105, 101] width 28 height 15
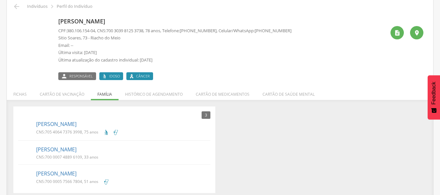
scroll to position [34, 0]
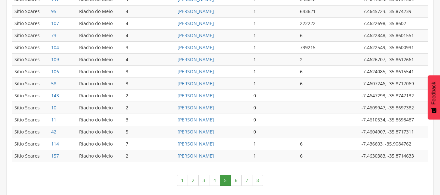
scroll to position [375, 0]
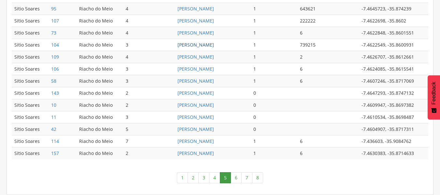
click at [214, 42] on link "[PERSON_NAME]" at bounding box center [196, 45] width 36 height 6
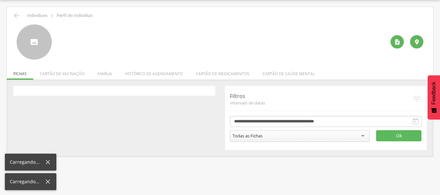
scroll to position [20, 0]
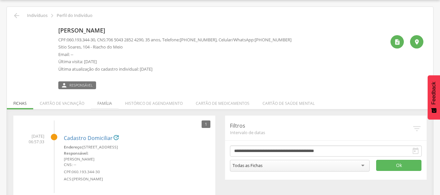
click at [108, 101] on li "Família" at bounding box center [105, 101] width 28 height 15
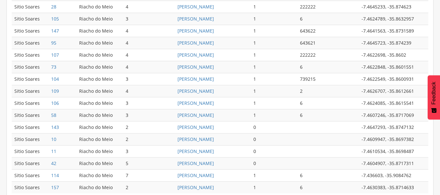
scroll to position [375, 0]
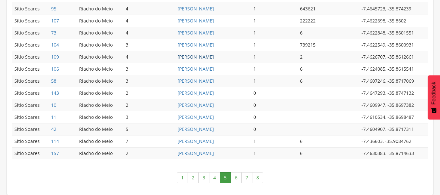
click at [187, 57] on link "[PERSON_NAME]" at bounding box center [196, 57] width 36 height 6
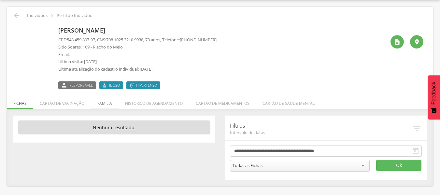
click at [104, 106] on li "Família" at bounding box center [105, 101] width 28 height 15
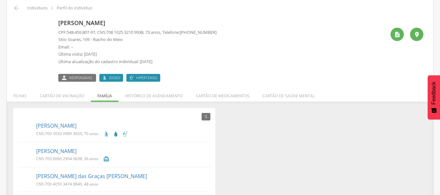
scroll to position [19, 0]
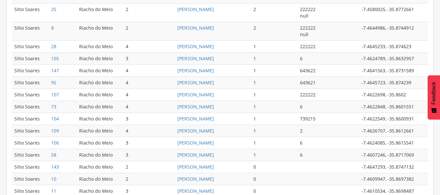
scroll to position [312, 0]
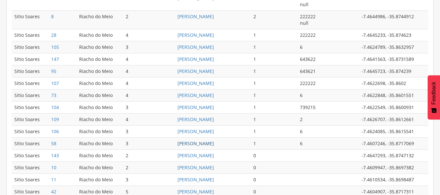
click at [202, 143] on link "[PERSON_NAME]" at bounding box center [196, 143] width 36 height 6
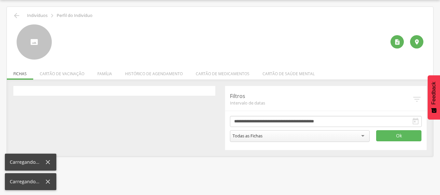
scroll to position [20, 0]
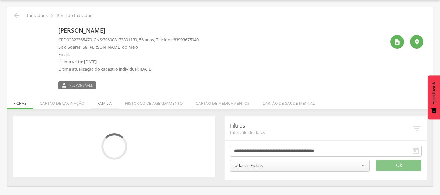
click at [103, 103] on li "Família" at bounding box center [105, 101] width 28 height 15
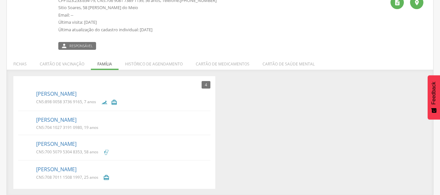
scroll to position [60, 0]
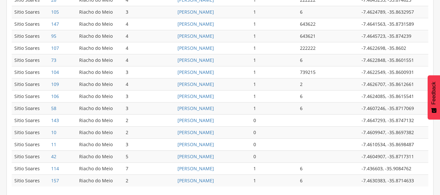
scroll to position [375, 0]
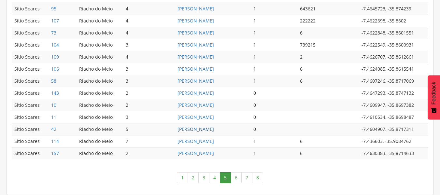
click at [206, 128] on link "[PERSON_NAME]" at bounding box center [196, 129] width 36 height 6
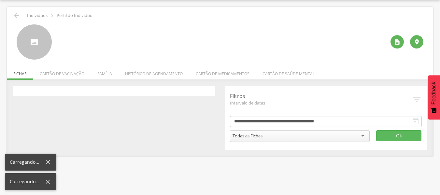
scroll to position [20, 0]
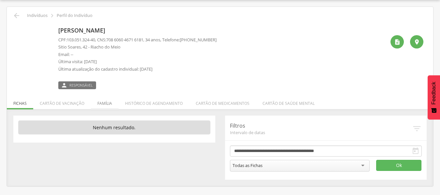
click at [101, 103] on li "Família" at bounding box center [105, 101] width 28 height 15
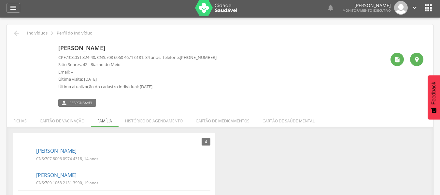
scroll to position [0, 0]
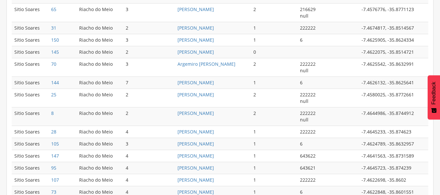
scroll to position [375, 0]
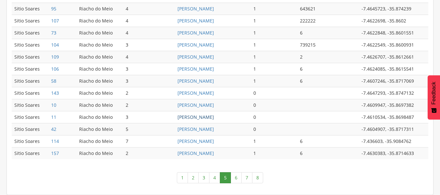
click at [194, 116] on link "[PERSON_NAME]" at bounding box center [196, 117] width 36 height 6
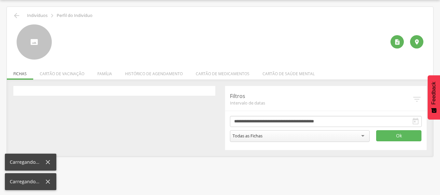
scroll to position [20, 0]
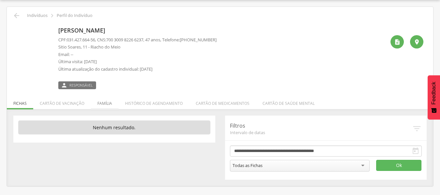
click at [101, 105] on li "Família" at bounding box center [105, 101] width 28 height 15
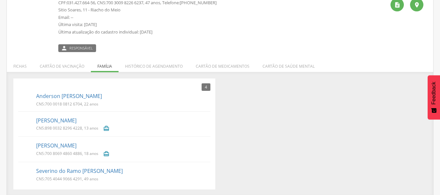
scroll to position [58, 0]
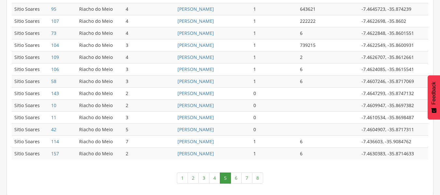
scroll to position [375, 0]
click at [185, 128] on link "[PERSON_NAME]" at bounding box center [196, 129] width 36 height 6
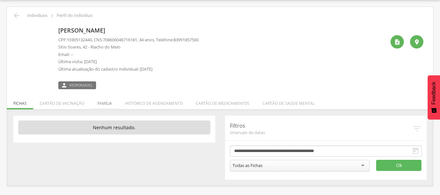
click at [104, 103] on li "Família" at bounding box center [105, 101] width 28 height 15
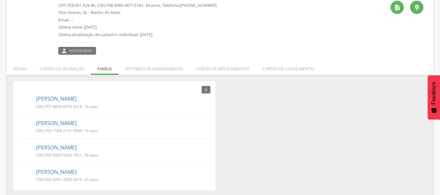
scroll to position [56, 0]
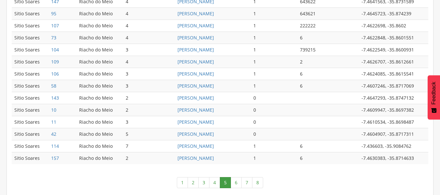
scroll to position [375, 0]
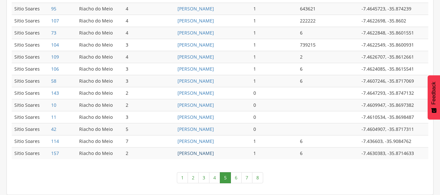
click at [193, 152] on link "[PERSON_NAME]" at bounding box center [196, 153] width 36 height 6
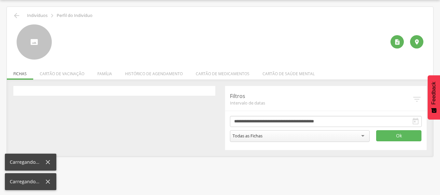
scroll to position [20, 0]
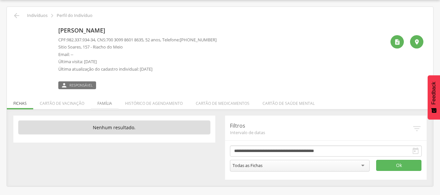
click at [103, 103] on li "Família" at bounding box center [105, 101] width 28 height 15
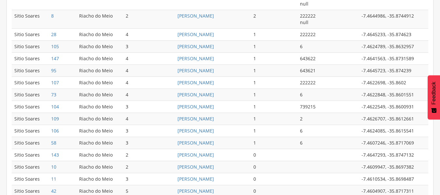
scroll to position [375, 0]
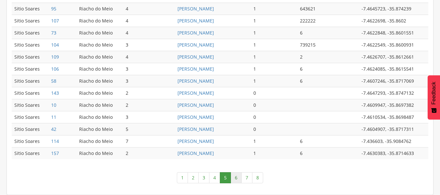
click at [235, 178] on link "6" at bounding box center [236, 177] width 11 height 11
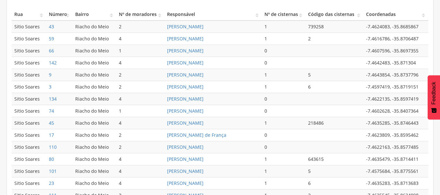
scroll to position [186, 0]
